Goal: Information Seeking & Learning: Find specific fact

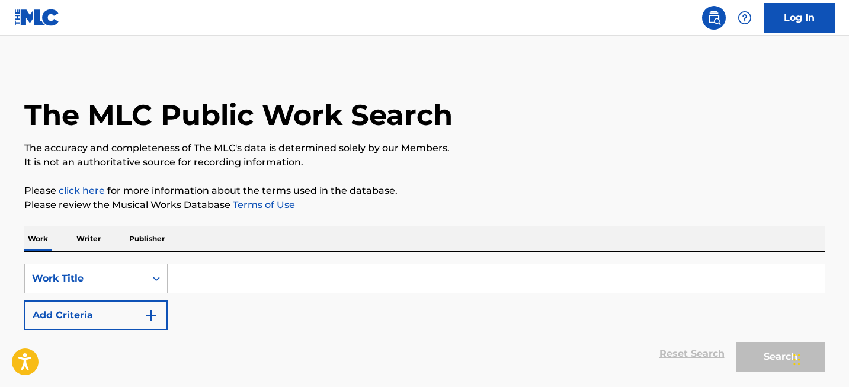
click at [209, 283] on input "Search Form" at bounding box center [496, 278] width 657 height 28
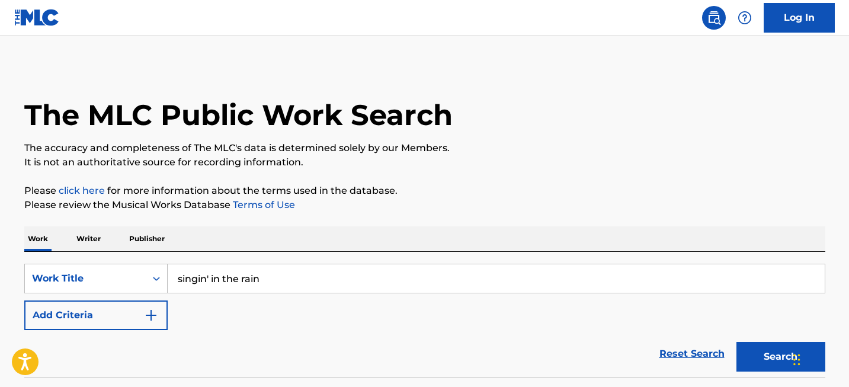
type input "singin' in the rain"
click at [737, 342] on button "Search" at bounding box center [781, 357] width 89 height 30
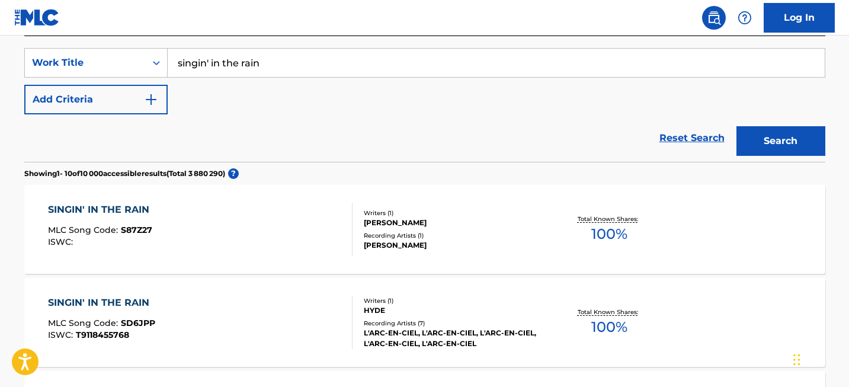
scroll to position [1064, 0]
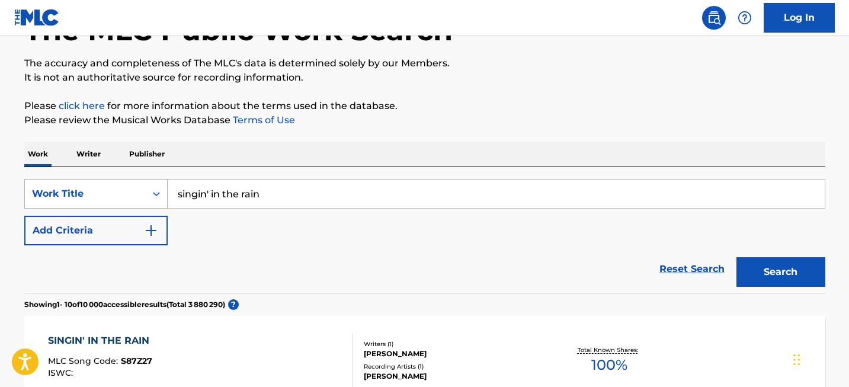
click at [76, 183] on div "Work Title" at bounding box center [85, 194] width 121 height 23
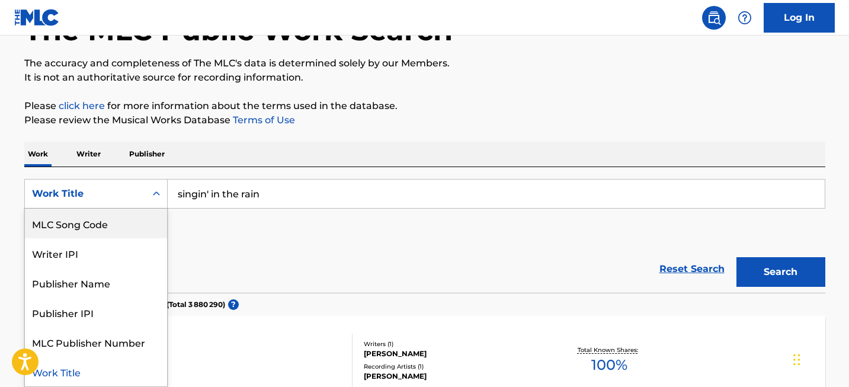
scroll to position [0, 0]
click at [72, 223] on div "Writer Name" at bounding box center [96, 224] width 142 height 30
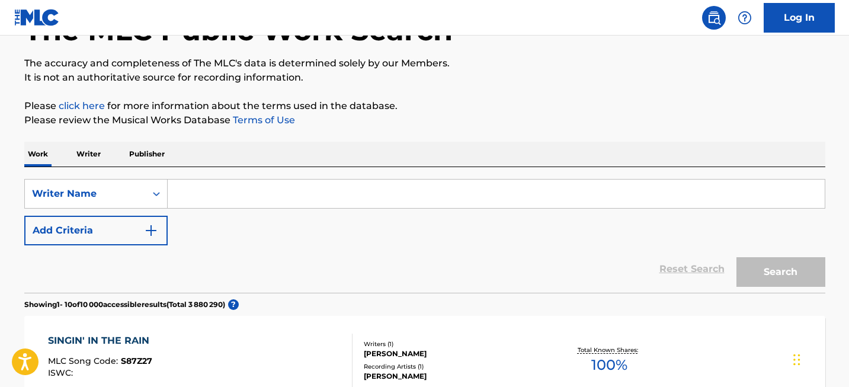
click at [224, 196] on input "Search Form" at bounding box center [496, 194] width 657 height 28
paste input "Nacio Herb Brown"
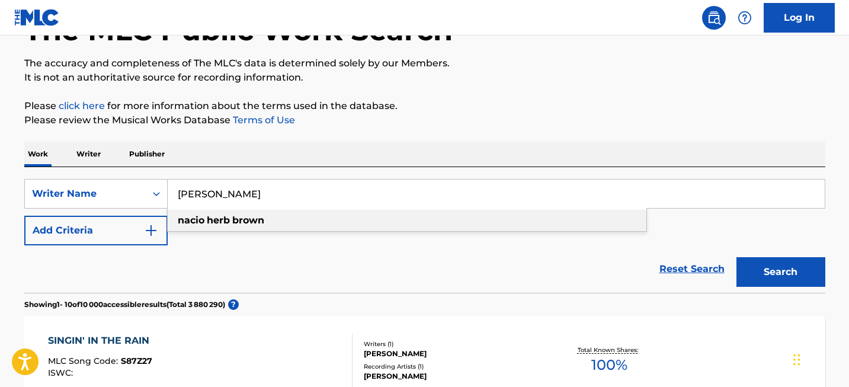
click at [210, 224] on strong "herb" at bounding box center [218, 220] width 23 height 11
type input "nacio herb brown"
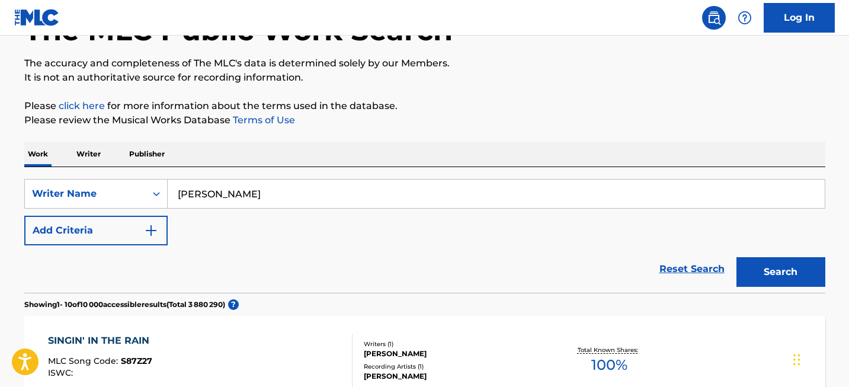
click at [741, 273] on button "Search" at bounding box center [781, 272] width 89 height 30
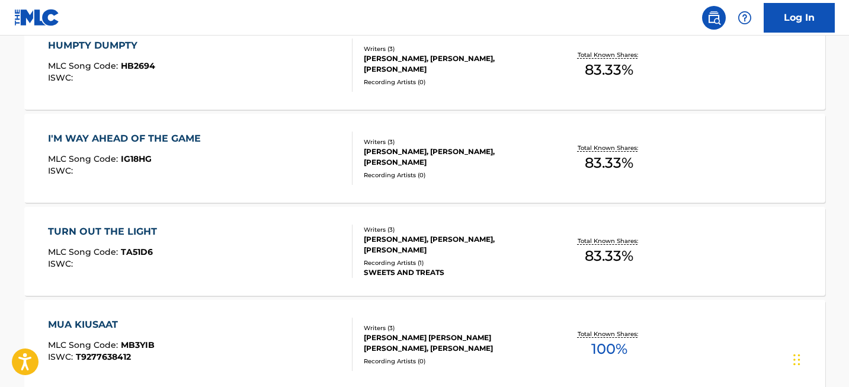
scroll to position [1006, 0]
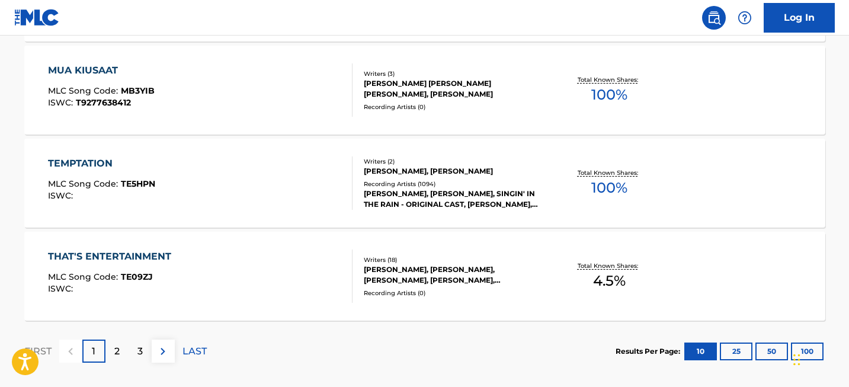
click at [121, 353] on div "2" at bounding box center [116, 351] width 23 height 23
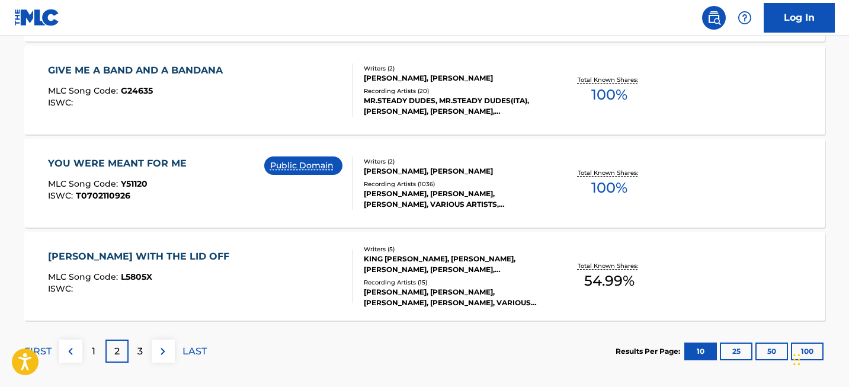
click at [800, 348] on div "Widget de chat" at bounding box center [819, 358] width 59 height 57
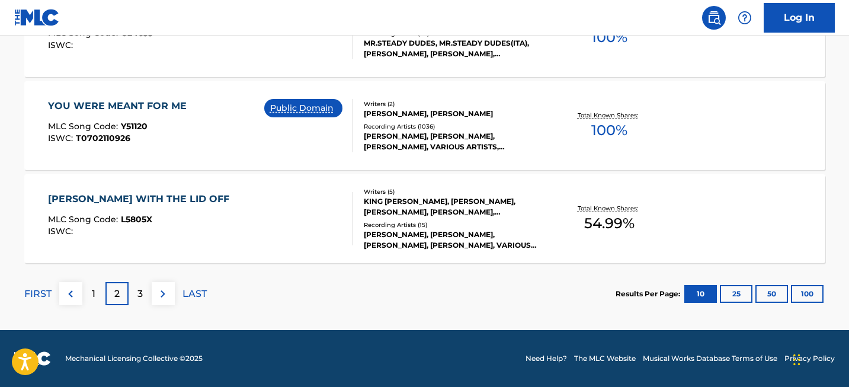
click at [814, 286] on button "100" at bounding box center [807, 294] width 33 height 18
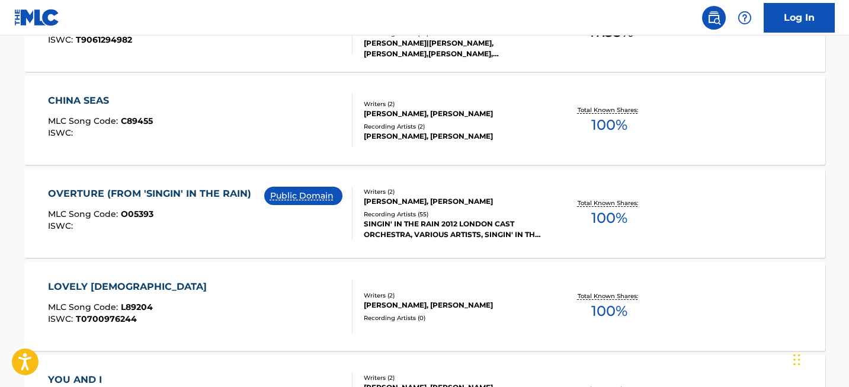
scroll to position [7861, 0]
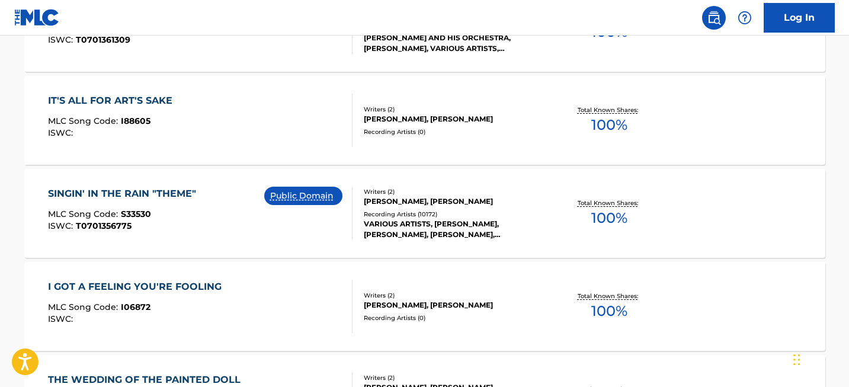
click at [180, 191] on div "SINGIN' IN THE RAIN "THEME"" at bounding box center [125, 194] width 154 height 14
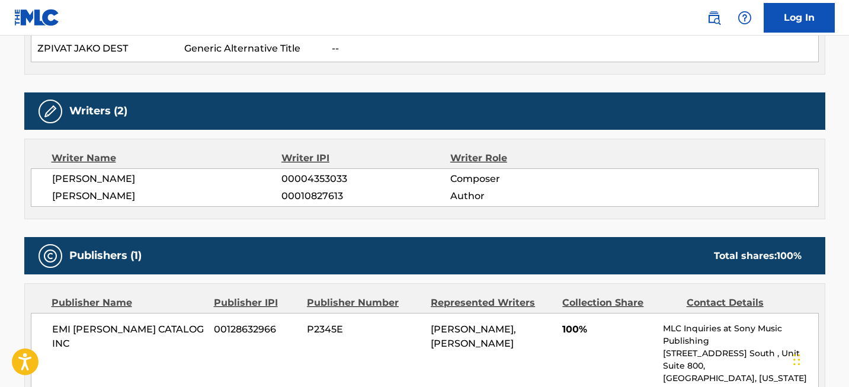
scroll to position [1381, 0]
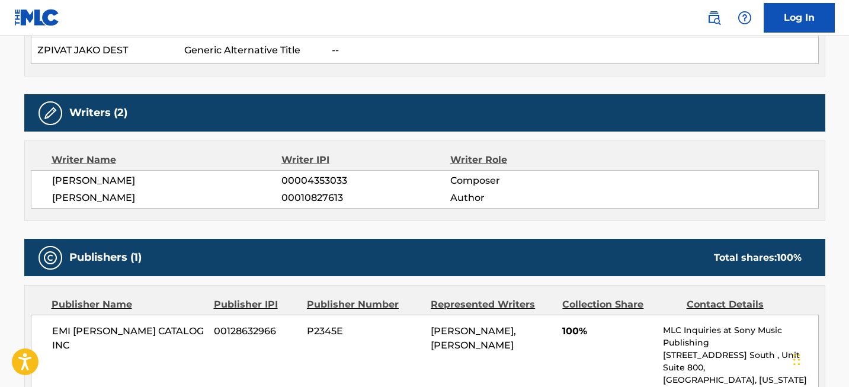
click at [96, 174] on span "NACIO HERB BROWN" at bounding box center [167, 181] width 230 height 14
copy div "NACIO HERB BROWN"
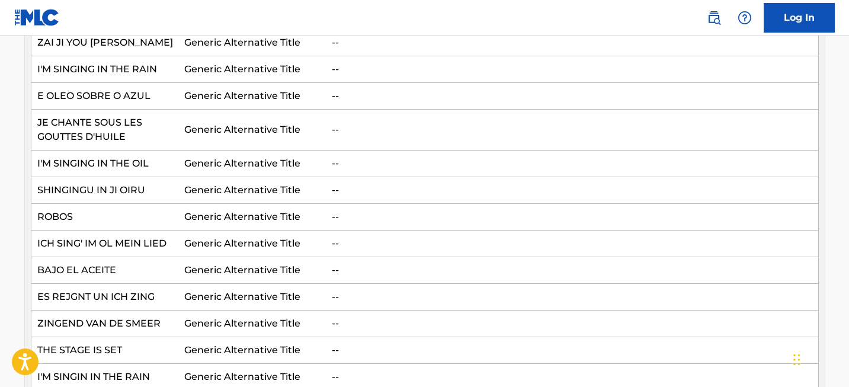
scroll to position [0, 0]
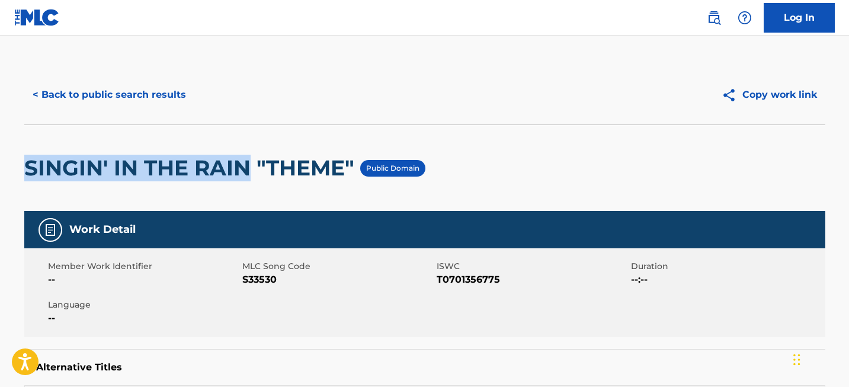
drag, startPoint x: 24, startPoint y: 167, endPoint x: 251, endPoint y: 171, distance: 227.0
click at [251, 171] on h2 "SINGIN' IN THE RAIN "THEME"" at bounding box center [192, 168] width 336 height 27
copy h2 "SINGIN' IN THE RAIN"
